Goal: Task Accomplishment & Management: Use online tool/utility

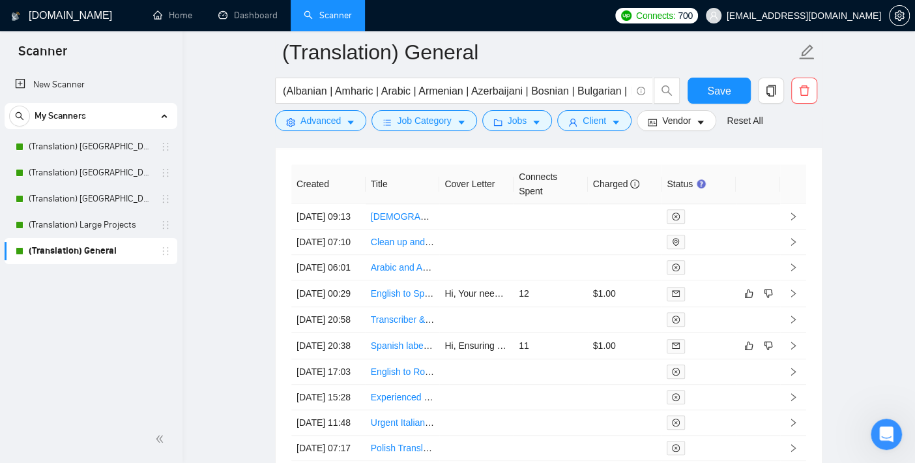
scroll to position [4172, 0]
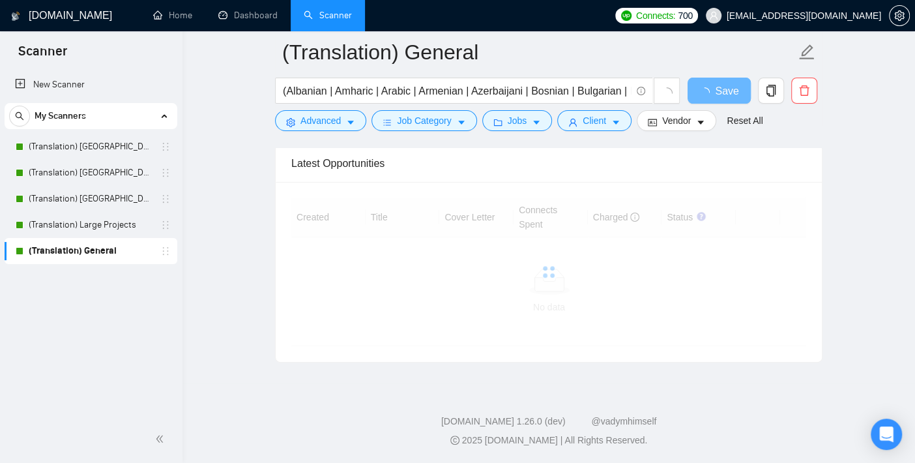
scroll to position [3240, 0]
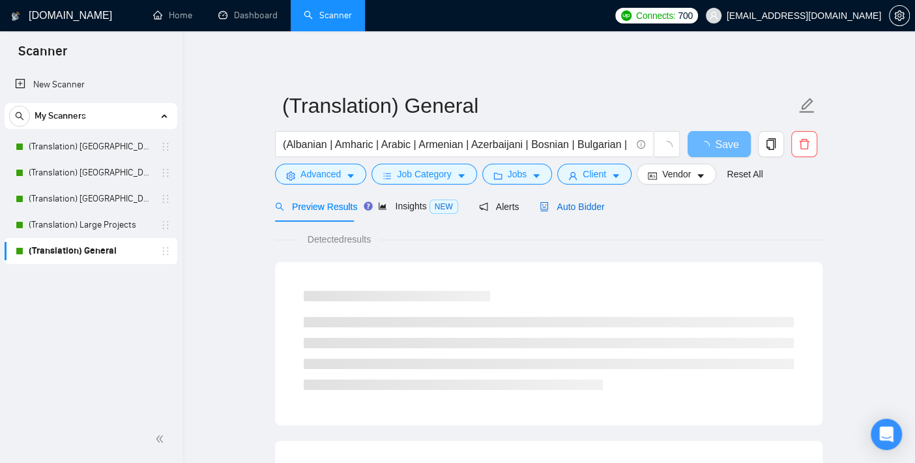
click at [581, 207] on span "Auto Bidder" at bounding box center [572, 206] width 65 height 10
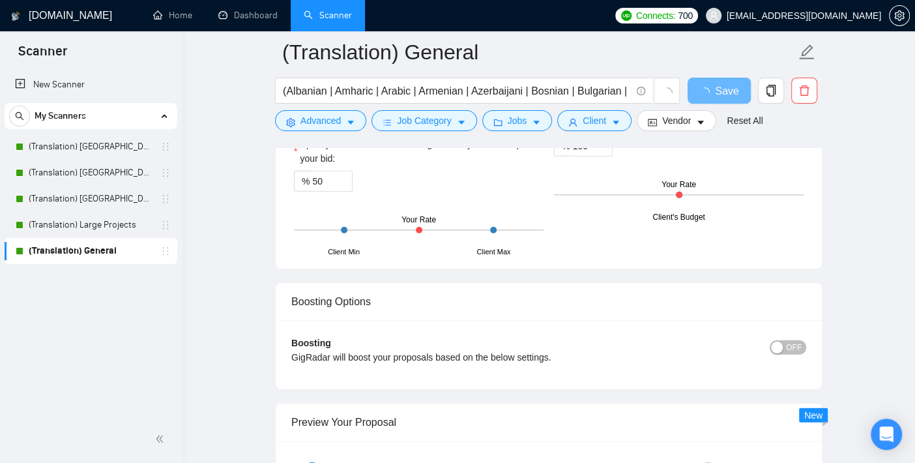
scroll to position [2201, 0]
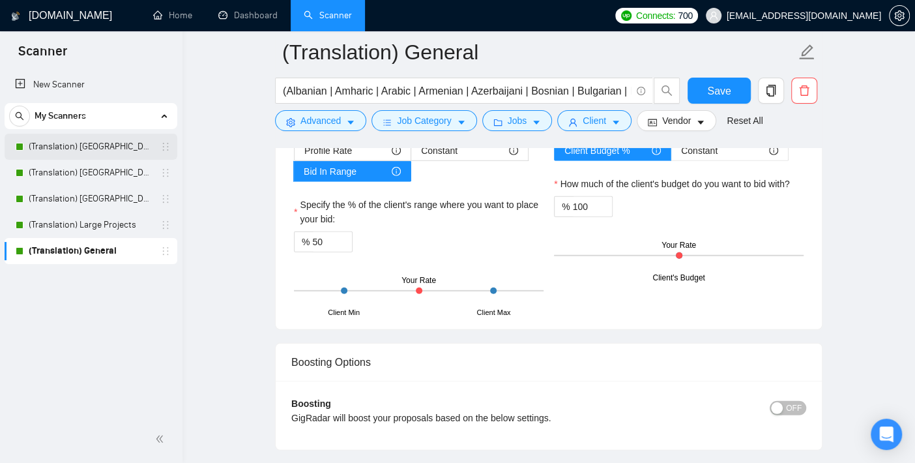
click at [93, 147] on link "(Translation) [GEOGRAPHIC_DATA]" at bounding box center [91, 147] width 124 height 26
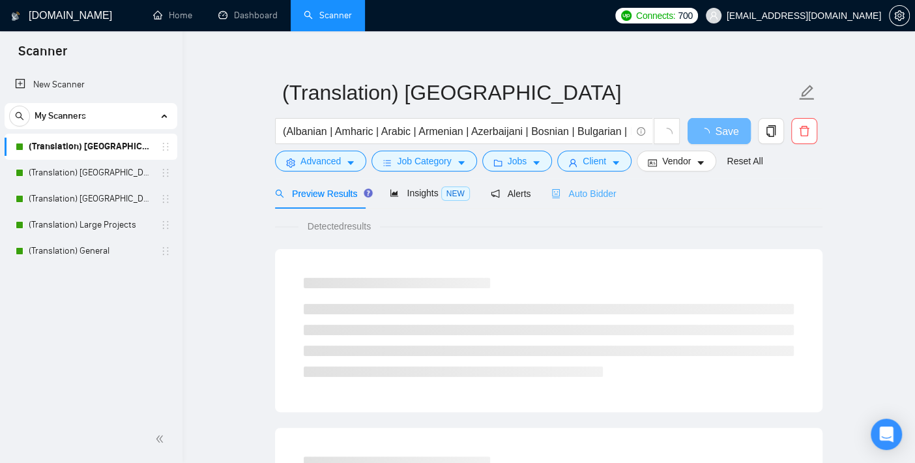
click at [576, 185] on div "Auto Bidder" at bounding box center [583, 193] width 65 height 31
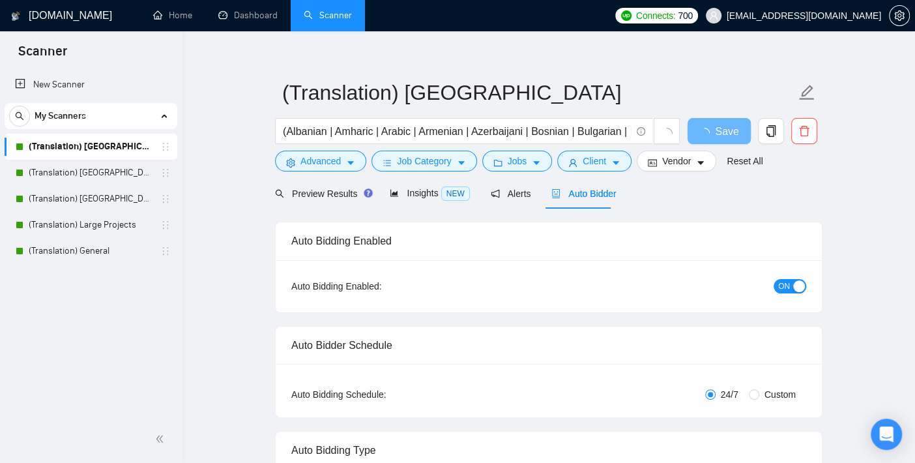
checkbox input "true"
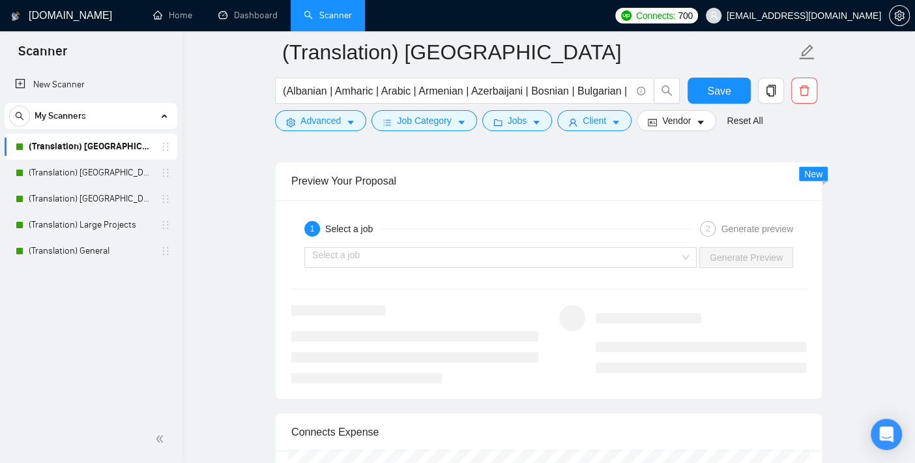
scroll to position [2504, 0]
click at [365, 251] on input "search" at bounding box center [496, 256] width 368 height 20
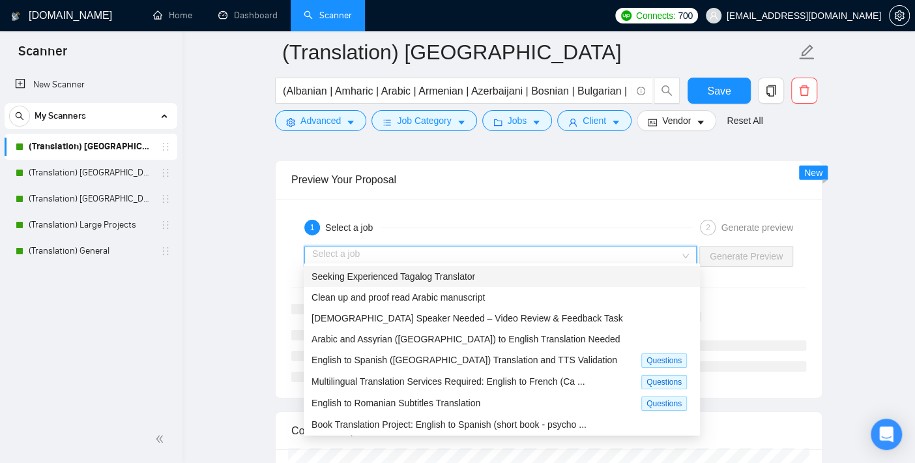
click at [365, 273] on span "Seeking Experienced Tagalog Translator" at bounding box center [394, 276] width 164 height 10
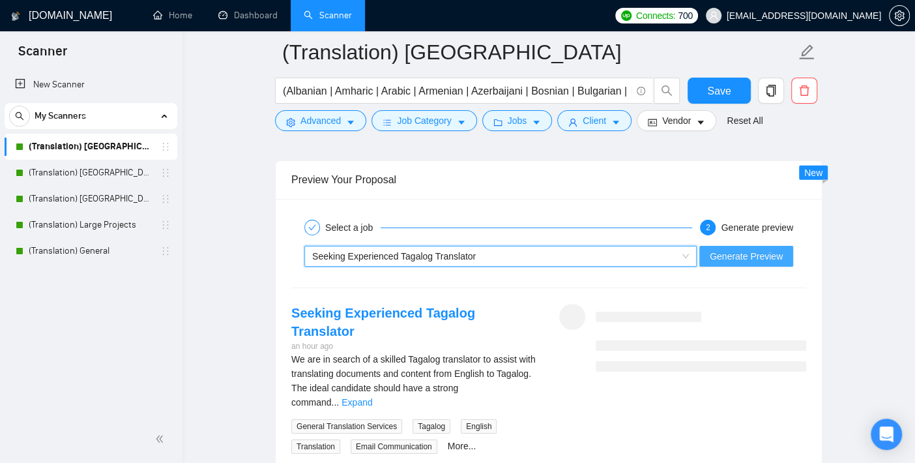
click at [739, 250] on span "Generate Preview" at bounding box center [746, 256] width 73 height 14
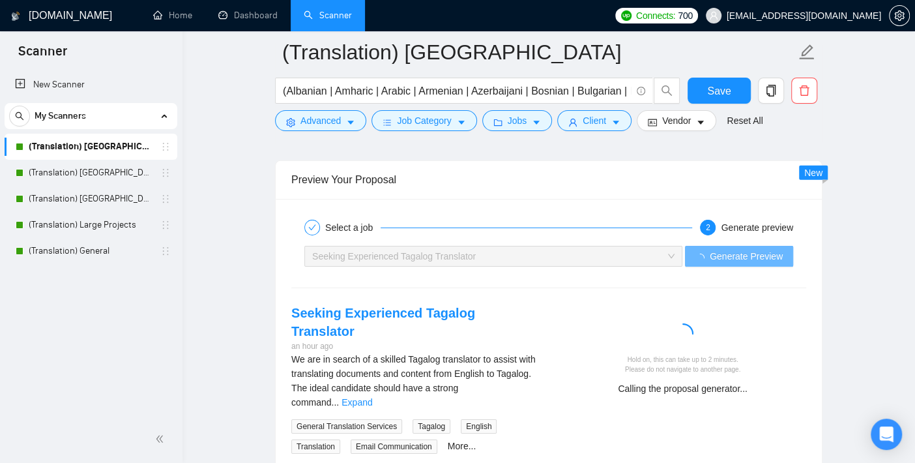
click at [821, 240] on div "Select a job 2 Generate preview Seeking Experienced Tagalog Translator Generate…" at bounding box center [549, 334] width 546 height 271
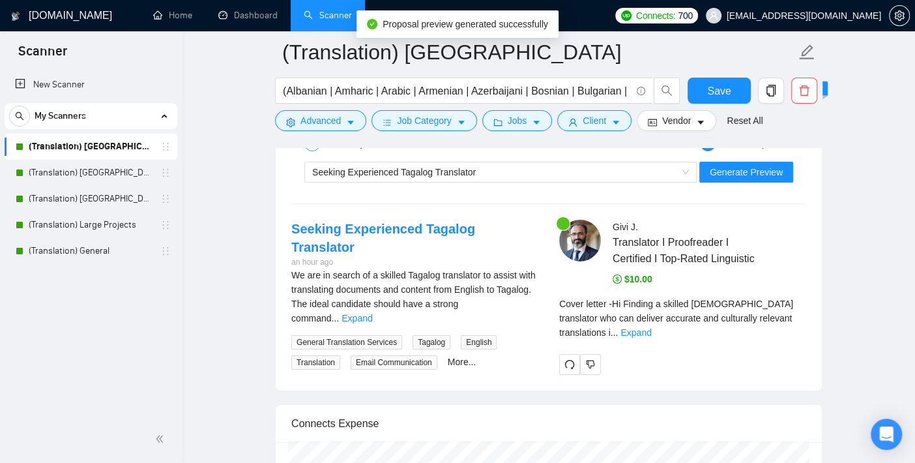
scroll to position [2591, 0]
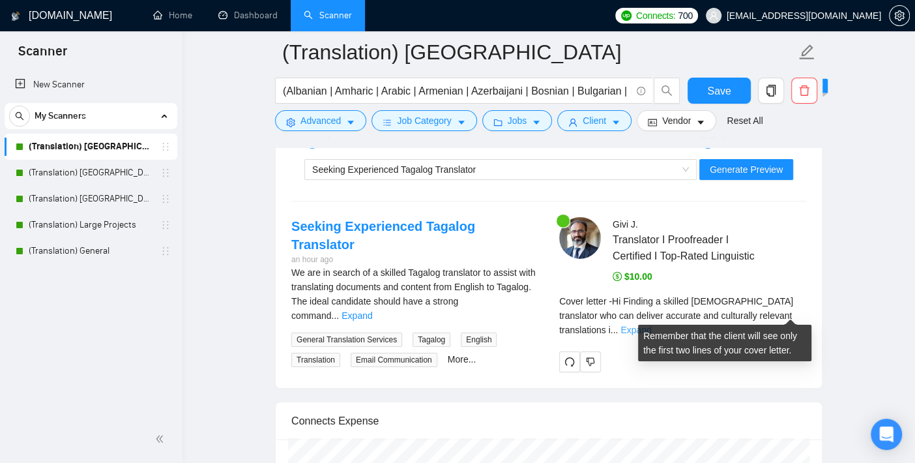
click at [651, 325] on link "Expand" at bounding box center [636, 330] width 31 height 10
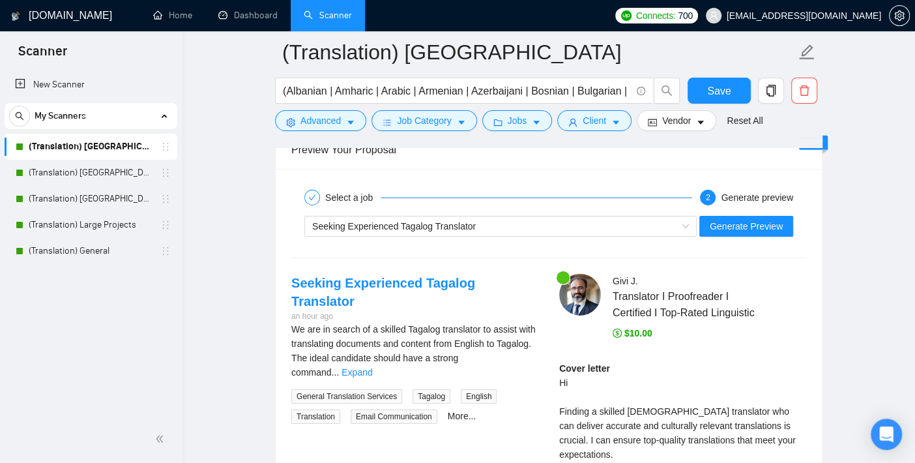
scroll to position [2533, 0]
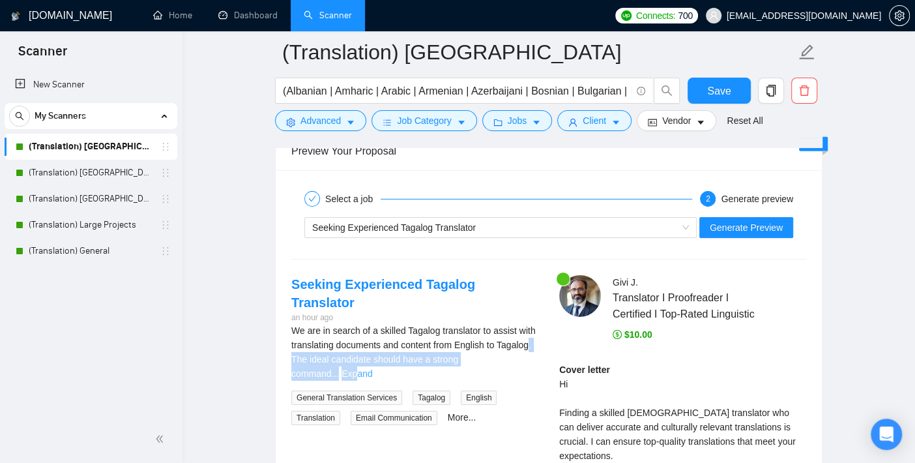
drag, startPoint x: 527, startPoint y: 327, endPoint x: 521, endPoint y: 336, distance: 10.5
click at [521, 336] on div "We are in search of a skilled Tagalog translator to assist with translating doc…" at bounding box center [414, 351] width 247 height 57
click at [372, 368] on link "Expand" at bounding box center [357, 373] width 31 height 10
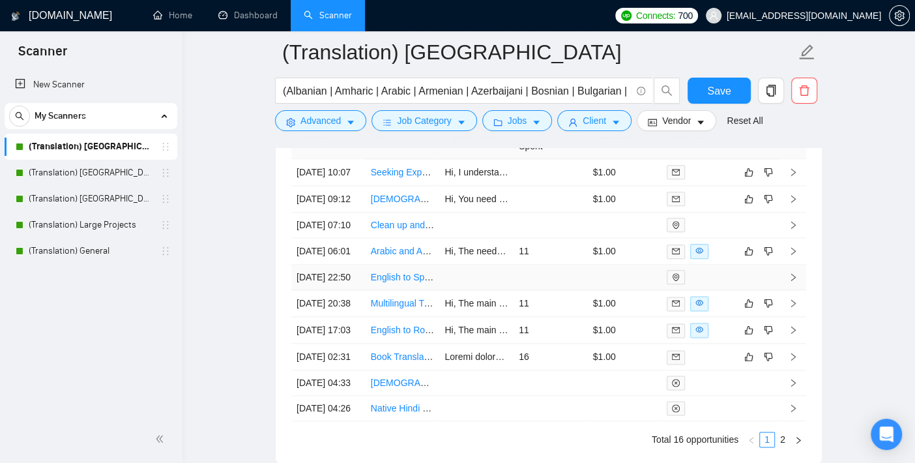
scroll to position [3895, 0]
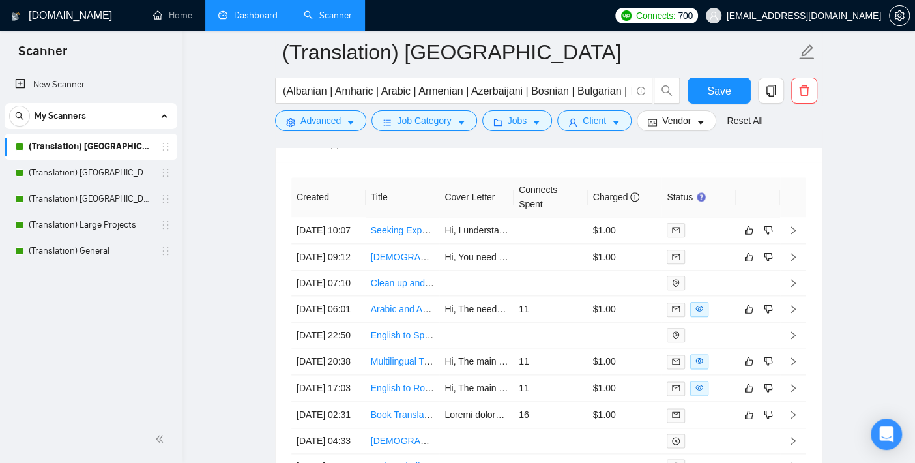
click at [237, 21] on link "Dashboard" at bounding box center [247, 15] width 59 height 11
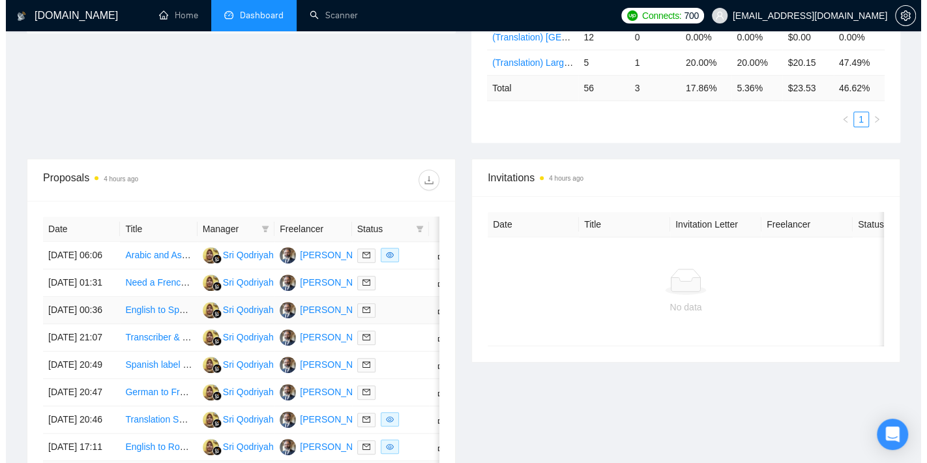
scroll to position [353, 0]
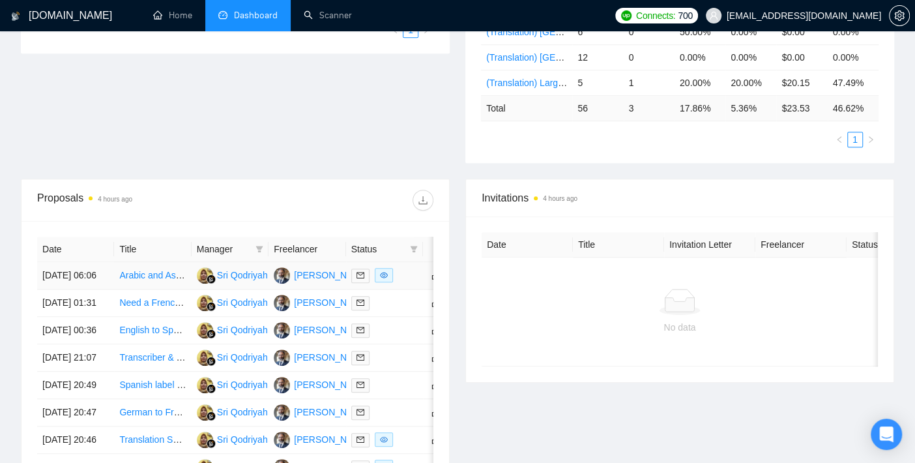
click at [153, 279] on link "Arabic and Assyrian ([GEOGRAPHIC_DATA]) to English Translation Needed" at bounding box center [273, 275] width 308 height 10
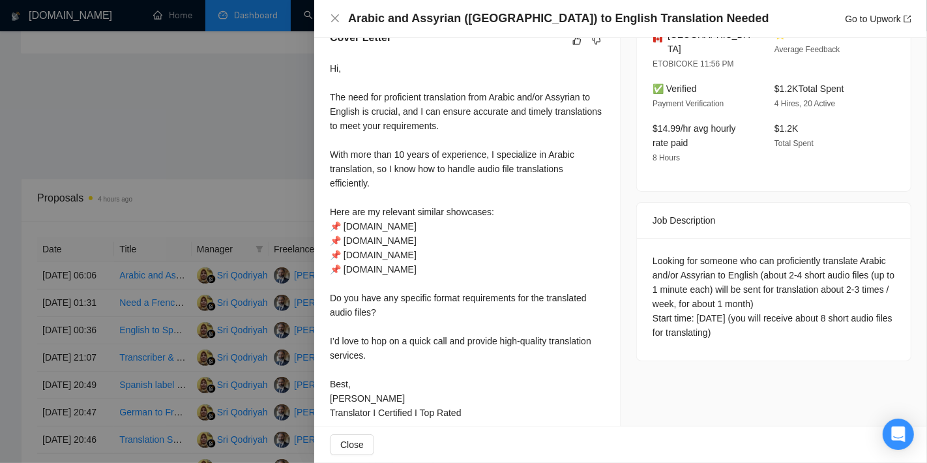
scroll to position [365, 0]
